Goal: Transaction & Acquisition: Purchase product/service

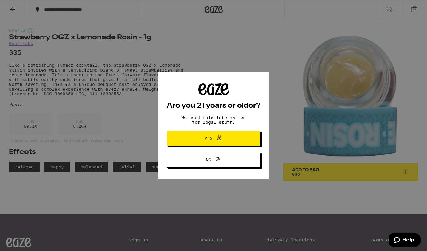
click at [244, 146] on button "Yes" at bounding box center [214, 139] width 94 height 16
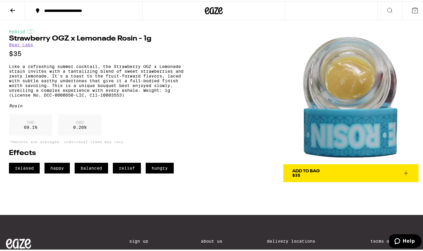
click at [12, 10] on icon at bounding box center [12, 9] width 7 height 7
